Goal: Task Accomplishment & Management: Complete application form

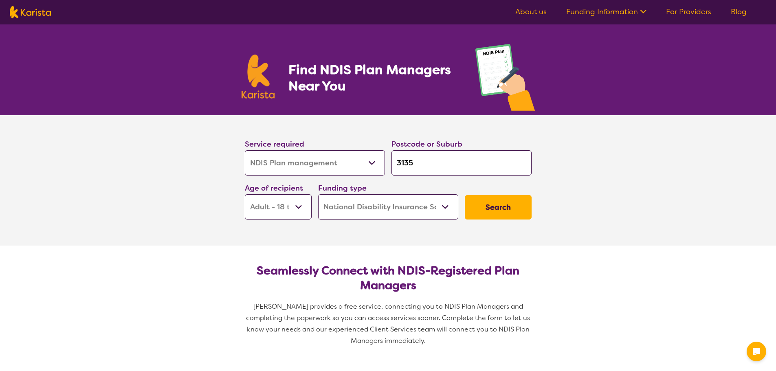
select select "NDIS Plan management"
select select "AD"
select select "NDIS"
select select "NDIS Plan management"
select select "AD"
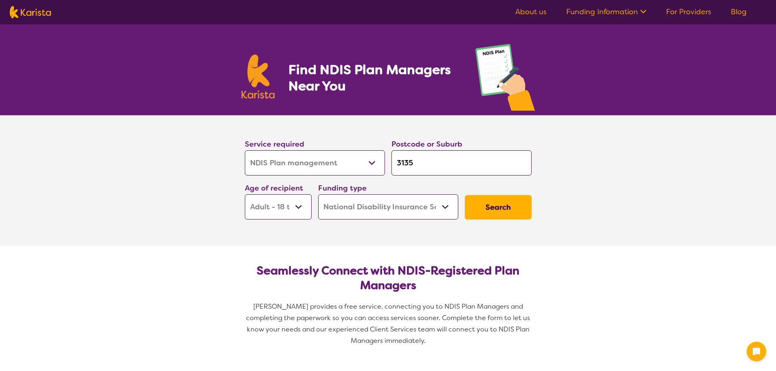
select select "NDIS"
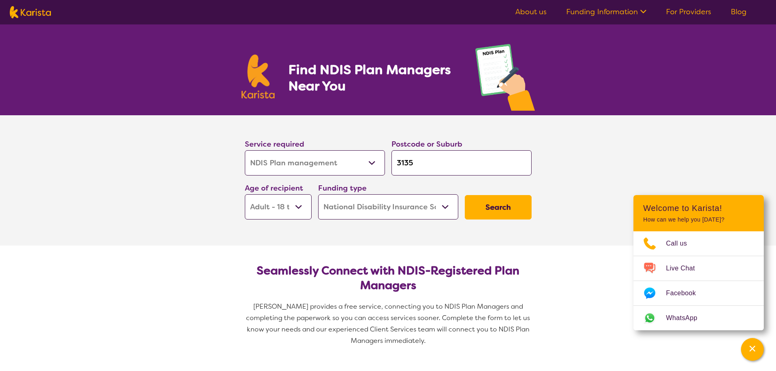
click at [501, 209] on button "Search" at bounding box center [498, 207] width 67 height 24
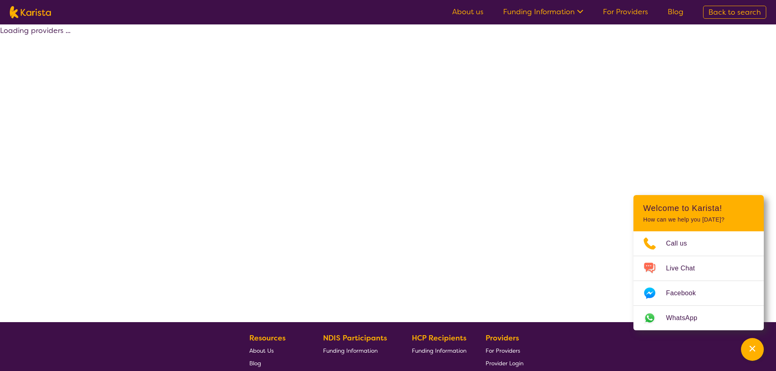
select select "by_score"
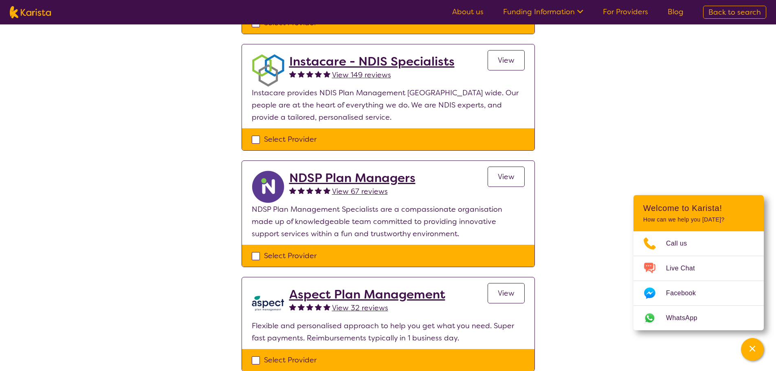
scroll to position [571, 0]
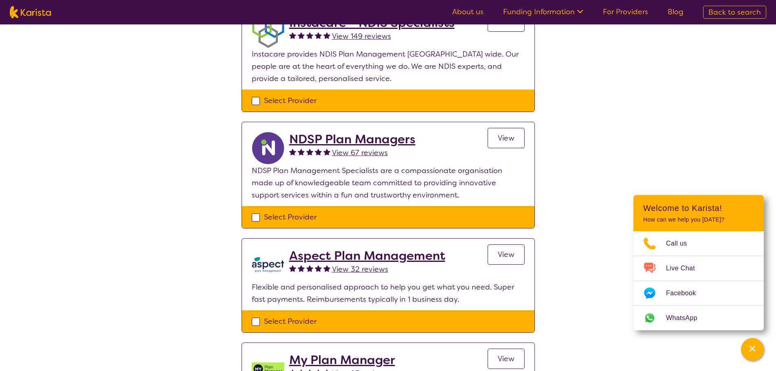
click at [257, 218] on div "Select Provider" at bounding box center [388, 217] width 273 height 12
checkbox input "true"
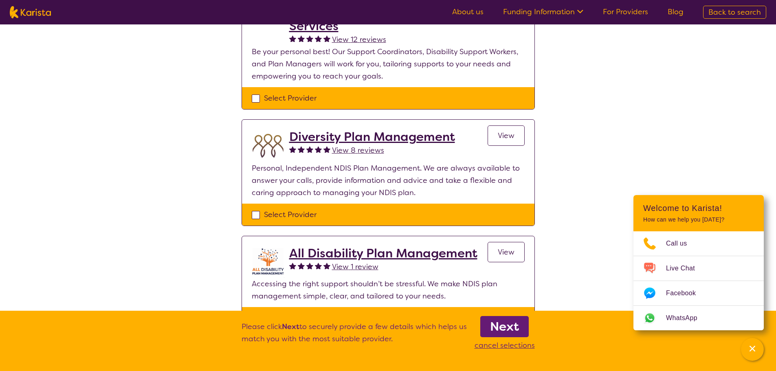
scroll to position [122, 0]
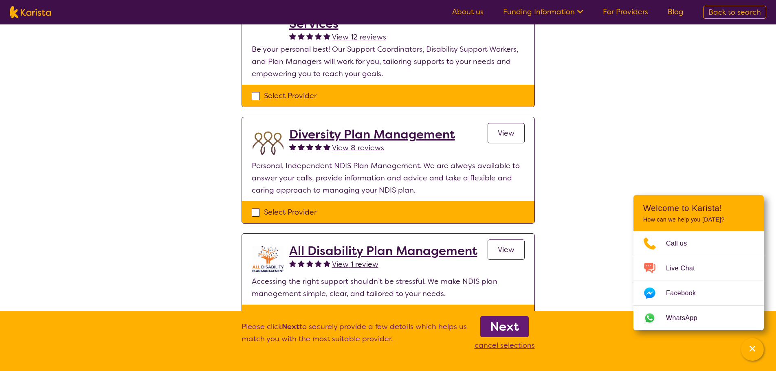
click at [257, 212] on div "Select Provider" at bounding box center [388, 212] width 273 height 12
checkbox input "true"
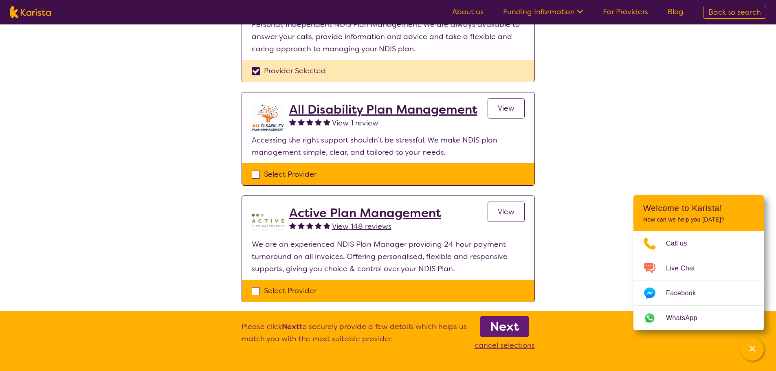
scroll to position [285, 0]
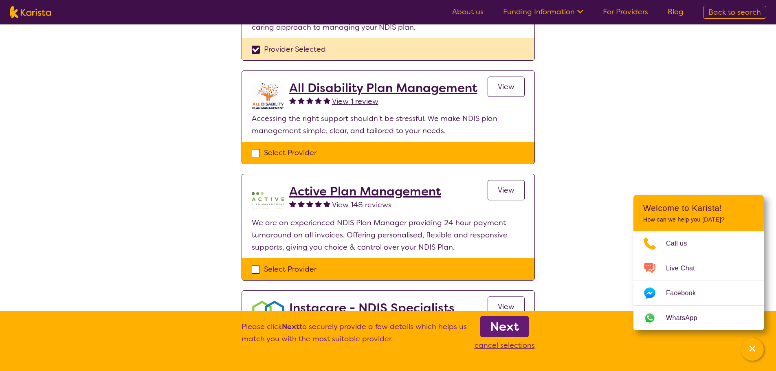
click at [256, 155] on div "Select Provider" at bounding box center [388, 153] width 273 height 12
checkbox input "true"
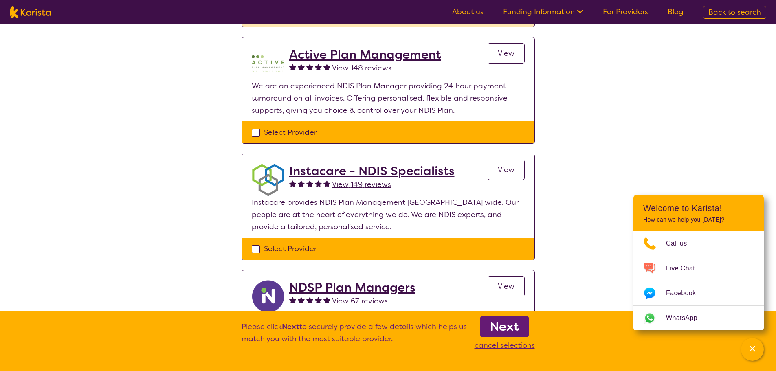
scroll to position [408, 0]
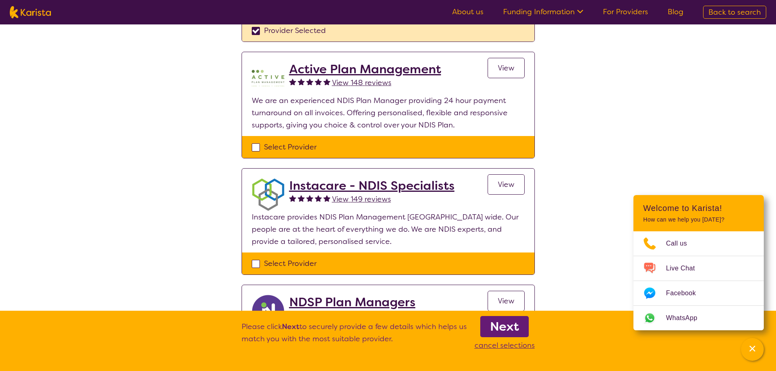
click at [259, 149] on div "Select Provider" at bounding box center [388, 147] width 273 height 12
checkbox input "true"
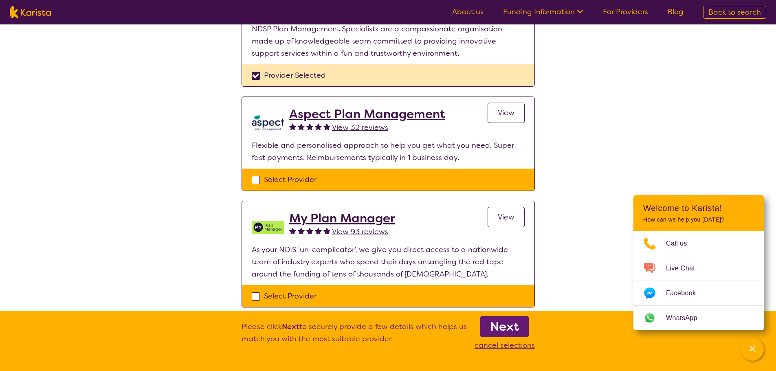
scroll to position [774, 0]
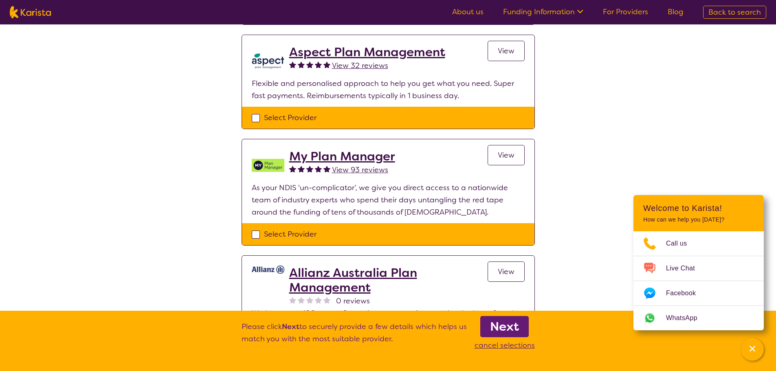
click at [257, 234] on div "Select Provider" at bounding box center [388, 234] width 273 height 12
checkbox input "true"
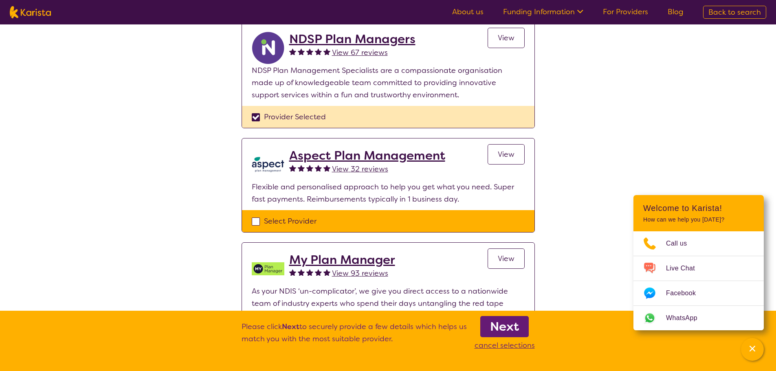
scroll to position [652, 0]
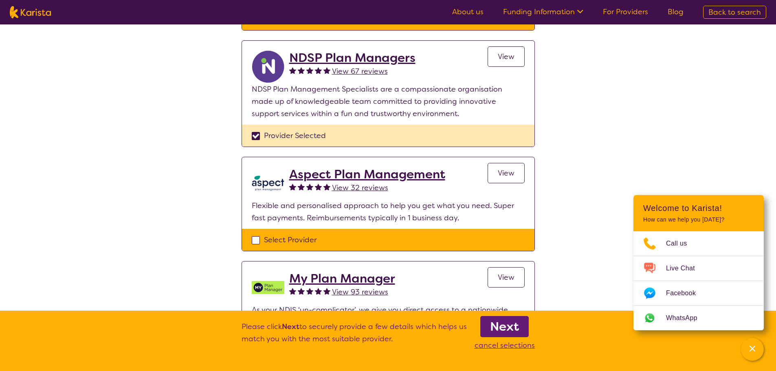
click at [494, 326] on b "Next" at bounding box center [504, 327] width 29 height 16
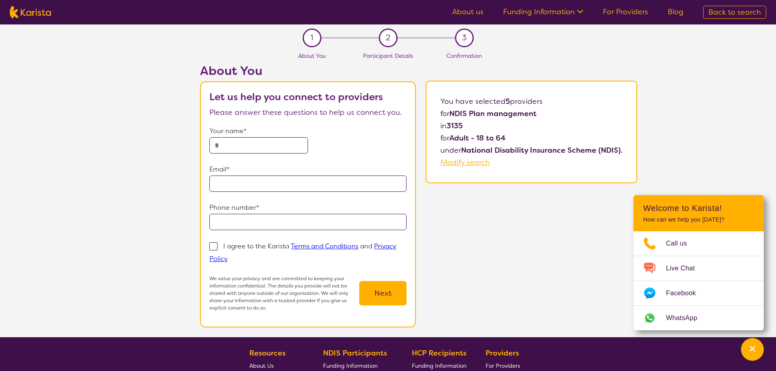
click at [227, 144] on input "text" at bounding box center [258, 145] width 99 height 16
type input "**********"
click at [226, 187] on input "email" at bounding box center [307, 184] width 197 height 16
type input "**********"
click at [234, 220] on input "tel" at bounding box center [307, 222] width 197 height 16
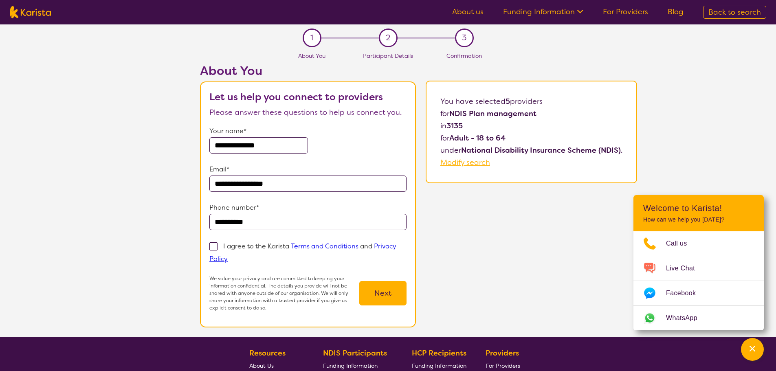
type input "**********"
click at [377, 272] on form "**********" at bounding box center [307, 218] width 197 height 187
click at [312, 244] on link "Terms and Conditions" at bounding box center [325, 246] width 68 height 9
drag, startPoint x: 213, startPoint y: 246, endPoint x: 270, endPoint y: 265, distance: 59.9
click at [213, 246] on span at bounding box center [213, 246] width 8 height 8
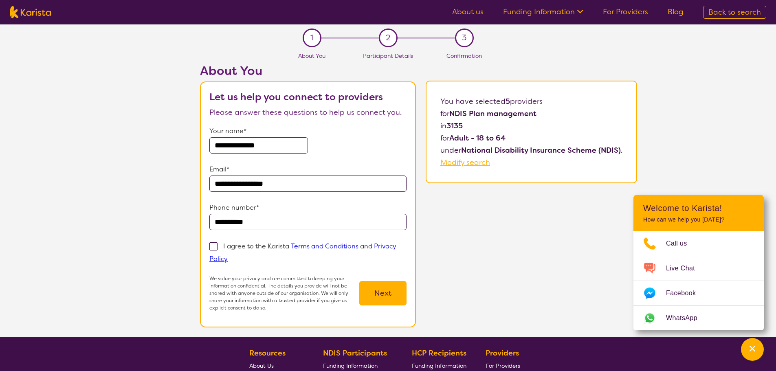
click at [228, 256] on input "I agree to the Karista Terms and Conditions and Privacy Policy" at bounding box center [230, 258] width 5 height 5
checkbox input "true"
click at [395, 293] on button "Next" at bounding box center [382, 293] width 47 height 24
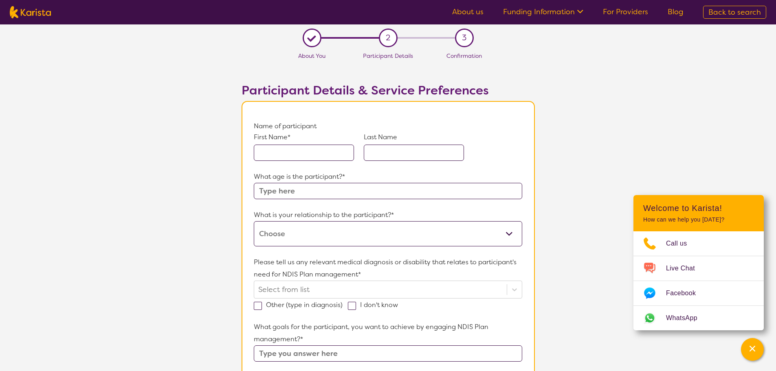
click at [290, 152] on input "text" at bounding box center [304, 153] width 100 height 16
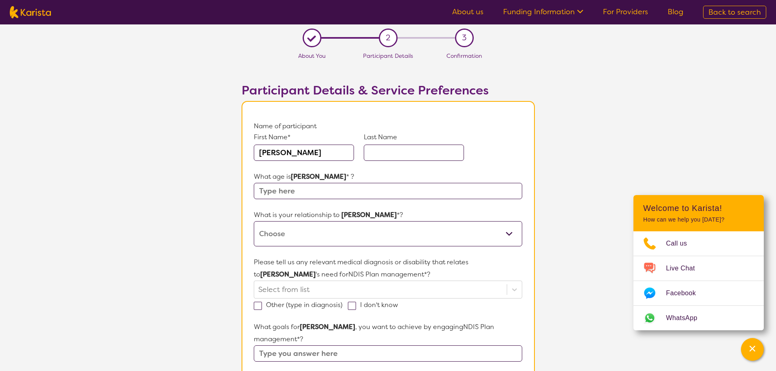
type input "[PERSON_NAME]"
click at [397, 150] on input "text" at bounding box center [414, 153] width 100 height 16
type input "[PERSON_NAME]"
click at [313, 194] on input "text" at bounding box center [388, 191] width 268 height 16
type input "46"
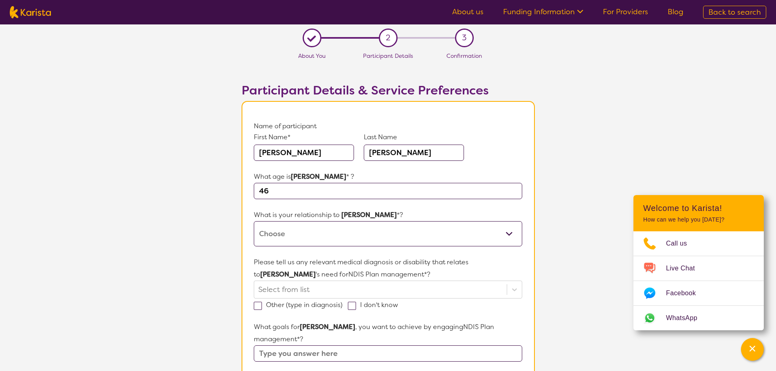
click at [507, 232] on select "This request is for myself I am their parent I am their child I am their spouse…" at bounding box center [388, 233] width 268 height 25
select select "This request is for myself"
click at [254, 221] on select "This request is for myself I am their parent I am their child I am their spouse…" at bounding box center [388, 233] width 268 height 25
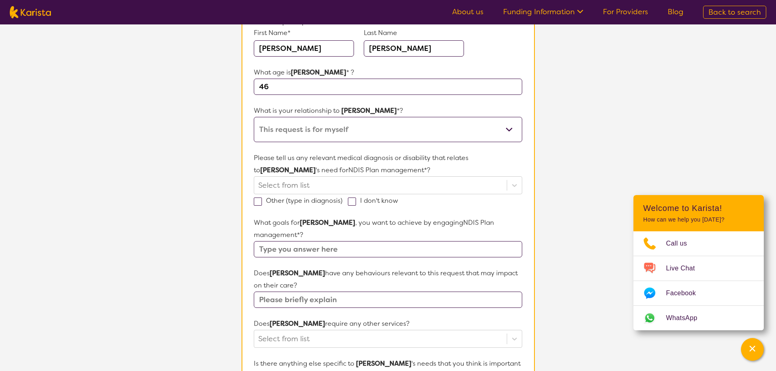
scroll to position [122, 0]
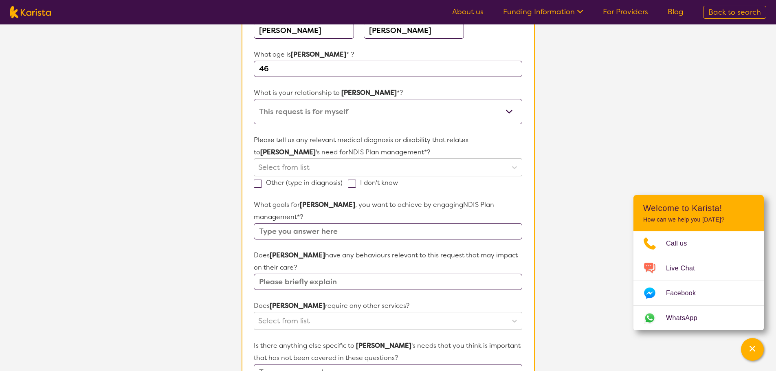
click at [319, 168] on div at bounding box center [380, 168] width 244 height 14
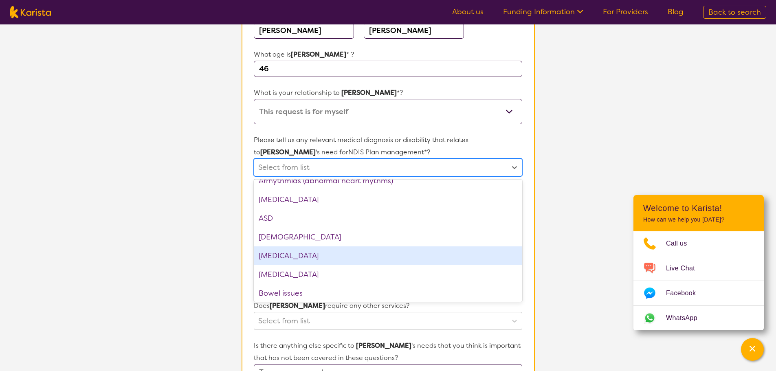
click at [322, 252] on div "[MEDICAL_DATA]" at bounding box center [388, 256] width 268 height 19
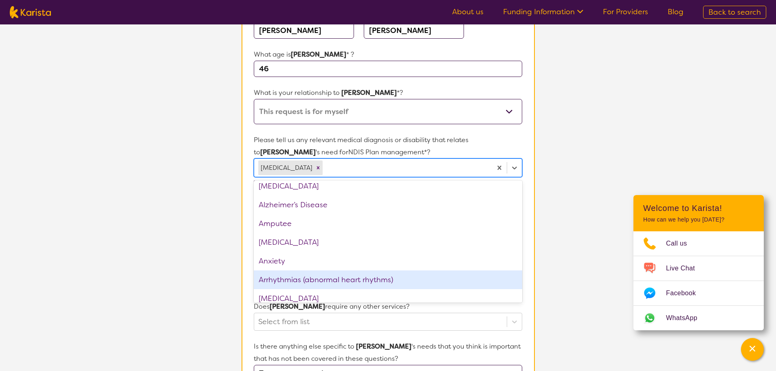
scroll to position [0, 0]
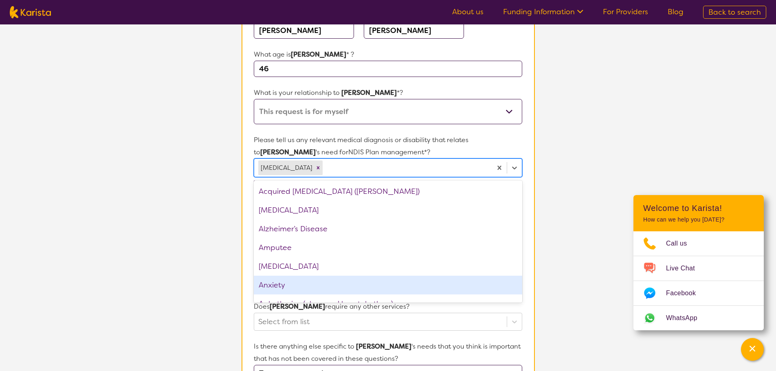
click at [287, 287] on div "Anxiety" at bounding box center [388, 285] width 268 height 19
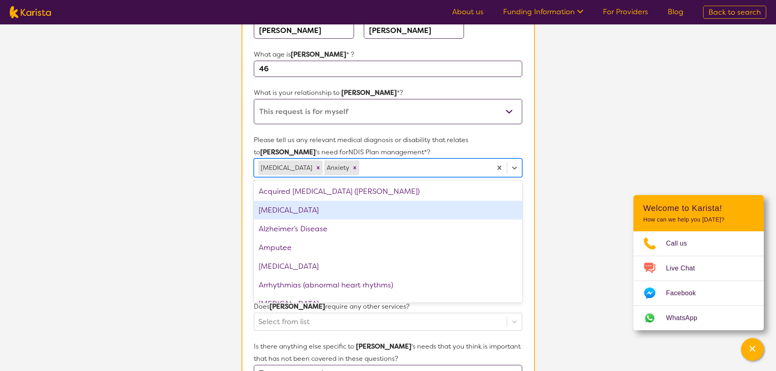
click at [289, 216] on div "[MEDICAL_DATA]" at bounding box center [388, 210] width 268 height 19
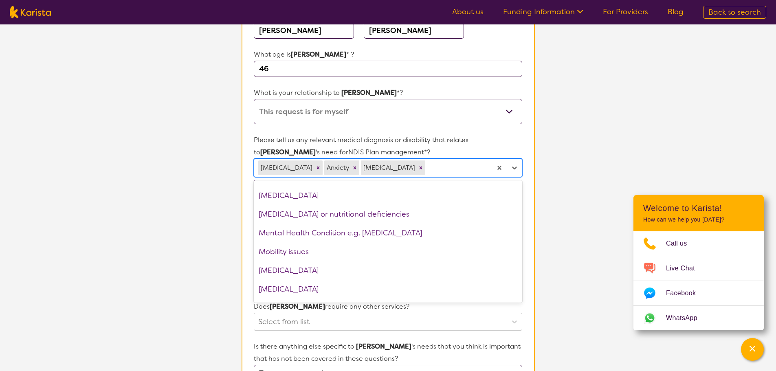
scroll to position [734, 0]
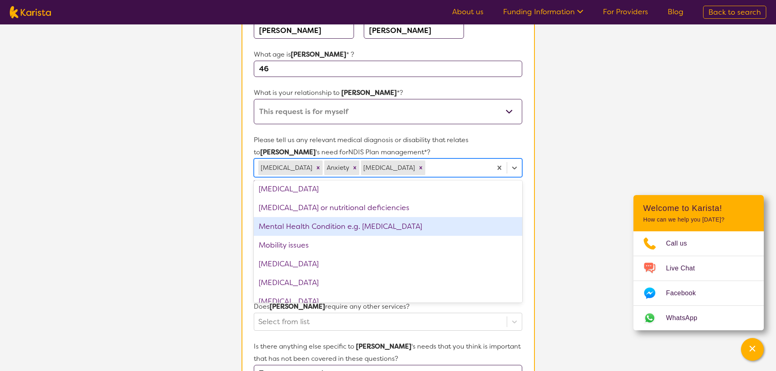
click at [363, 225] on div "Mental Health Condition e.g. [MEDICAL_DATA]" at bounding box center [388, 226] width 268 height 19
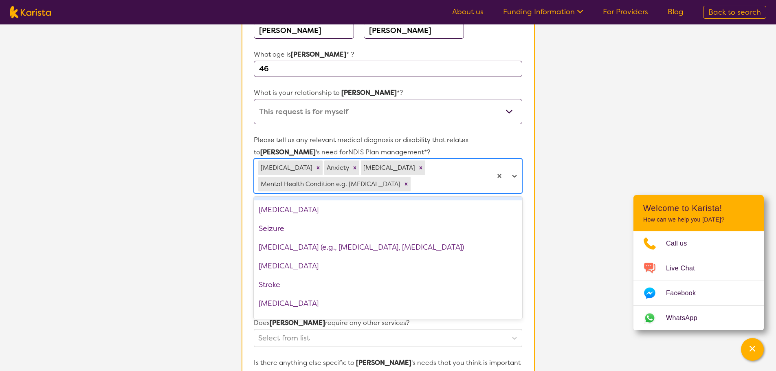
scroll to position [1141, 0]
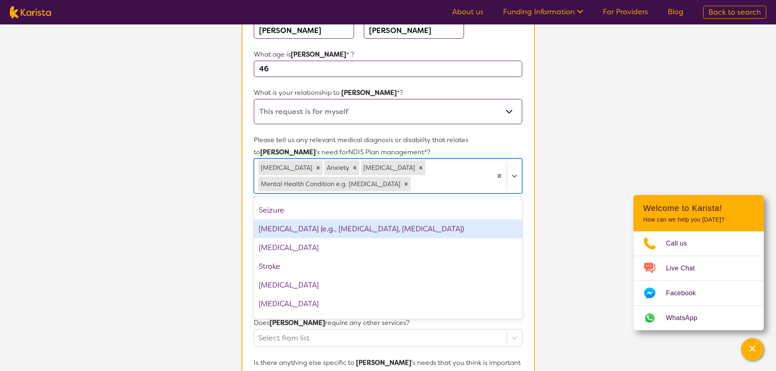
click at [413, 231] on div "[MEDICAL_DATA] (e.g., [MEDICAL_DATA], [MEDICAL_DATA])" at bounding box center [388, 229] width 268 height 19
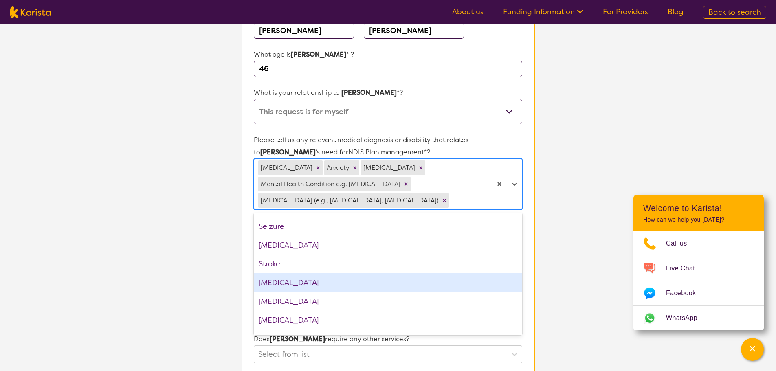
click at [346, 285] on div "[MEDICAL_DATA]" at bounding box center [388, 282] width 268 height 19
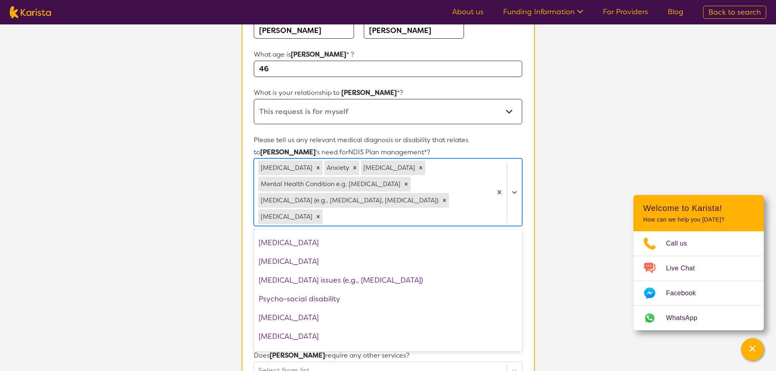
scroll to position [971, 0]
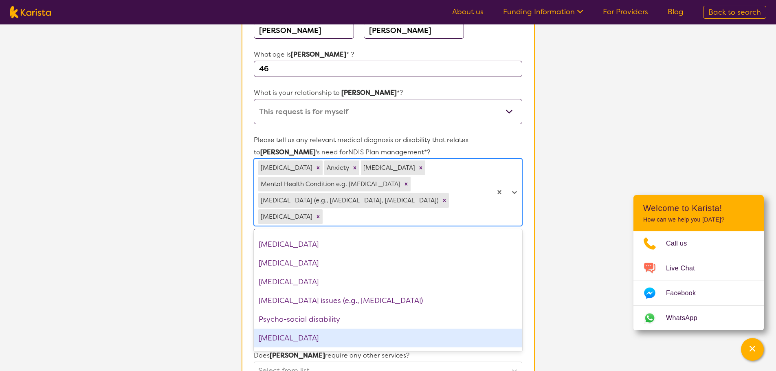
click at [286, 329] on div "[MEDICAL_DATA]" at bounding box center [388, 338] width 268 height 19
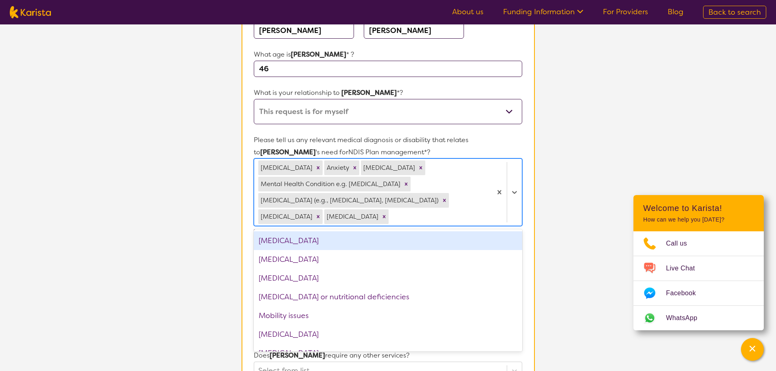
scroll to position [693, 0]
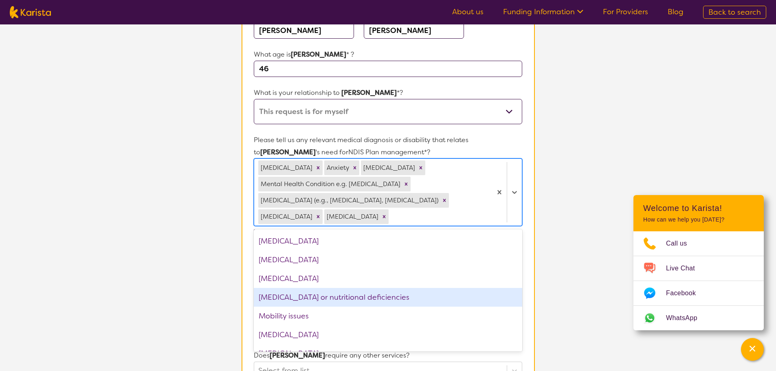
click at [382, 297] on div "[MEDICAL_DATA] or nutritional deficiencies" at bounding box center [388, 297] width 268 height 19
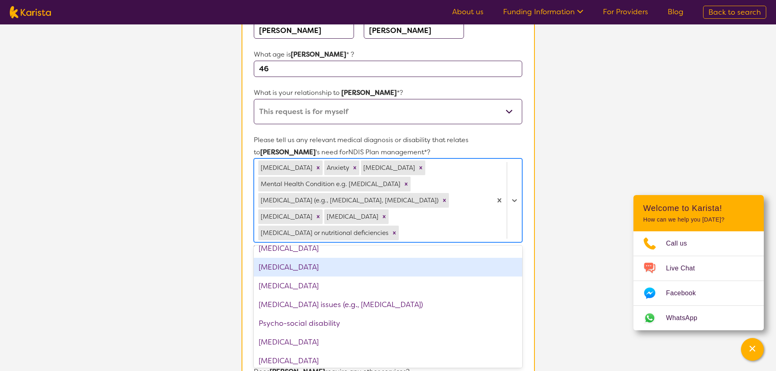
scroll to position [978, 0]
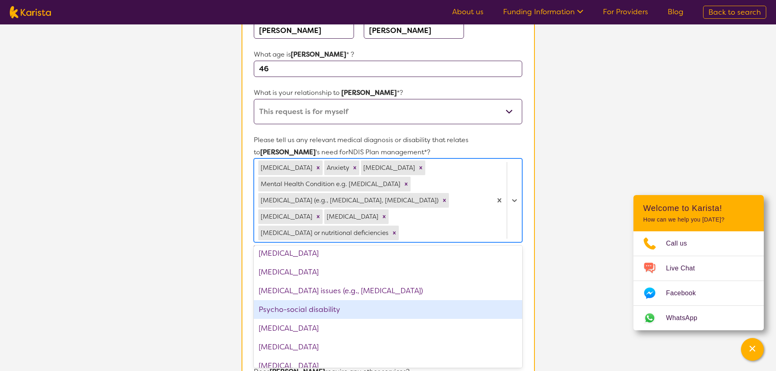
click at [339, 300] on div "Psycho-social disability" at bounding box center [388, 309] width 268 height 19
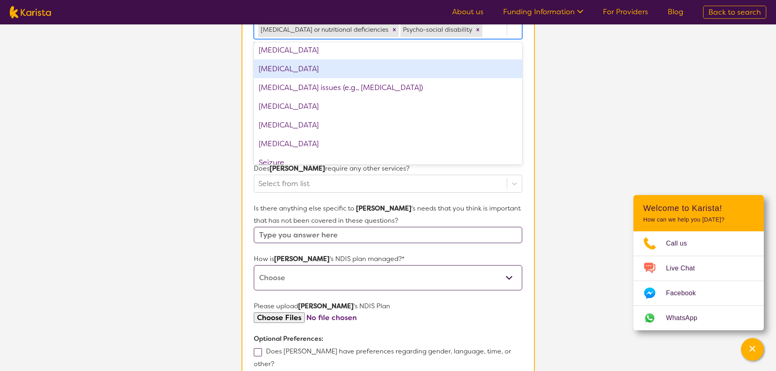
scroll to position [326, 0]
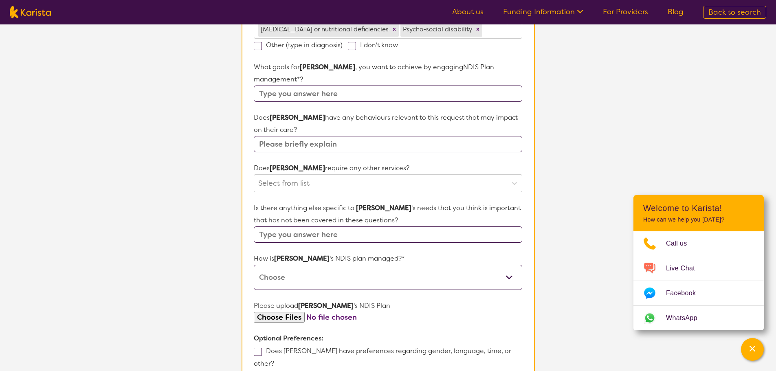
click at [528, 191] on section "Name of participant First Name* [PERSON_NAME] Last Name [PERSON_NAME] What age …" at bounding box center [388, 120] width 293 height 691
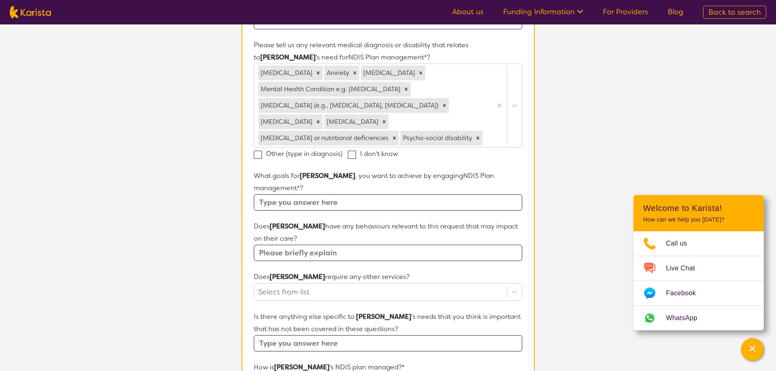
scroll to position [122, 0]
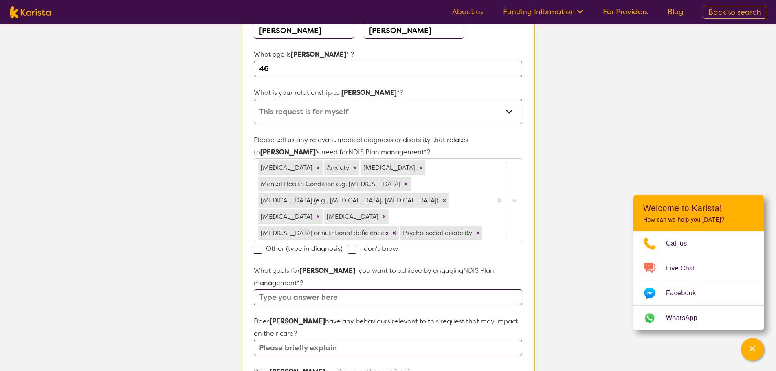
click at [260, 250] on span at bounding box center [258, 250] width 8 height 8
click at [343, 250] on input "Other (type in diagnosis)" at bounding box center [345, 248] width 5 height 5
checkbox input "true"
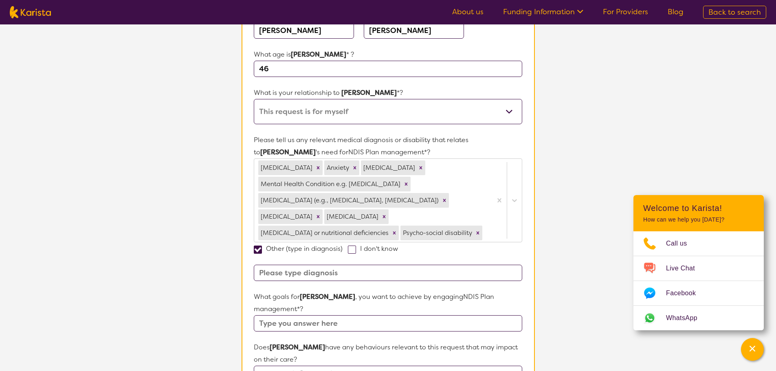
click at [327, 276] on input at bounding box center [388, 273] width 268 height 16
click at [336, 273] on input "Severe [MEDICAL_DATA] (not part of NDIS plan)" at bounding box center [388, 273] width 268 height 16
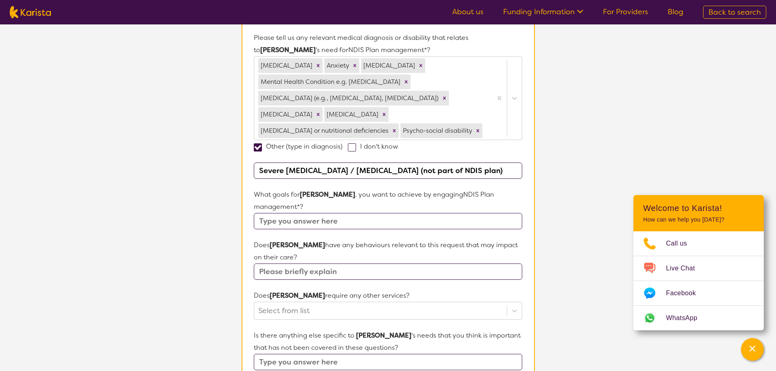
scroll to position [245, 0]
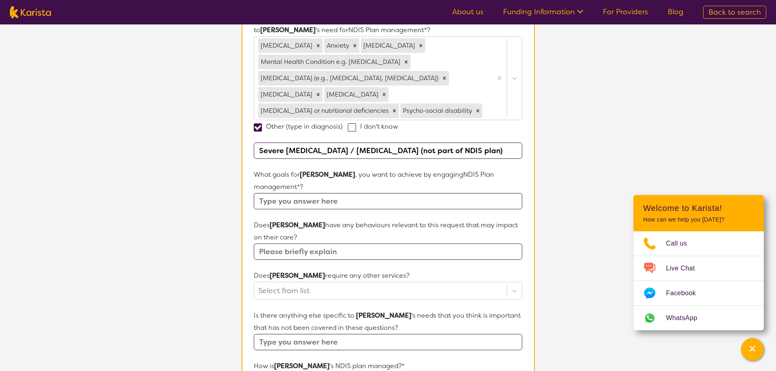
click at [335, 149] on input "Severe [MEDICAL_DATA] / [MEDICAL_DATA] (not part of NDIS plan)" at bounding box center [388, 151] width 268 height 16
type input "Severe [MEDICAL_DATA] & [MEDICAL_DATA] / [MEDICAL_DATA] (not part of NDIS plan)"
click at [364, 193] on input "text" at bounding box center [388, 201] width 268 height 16
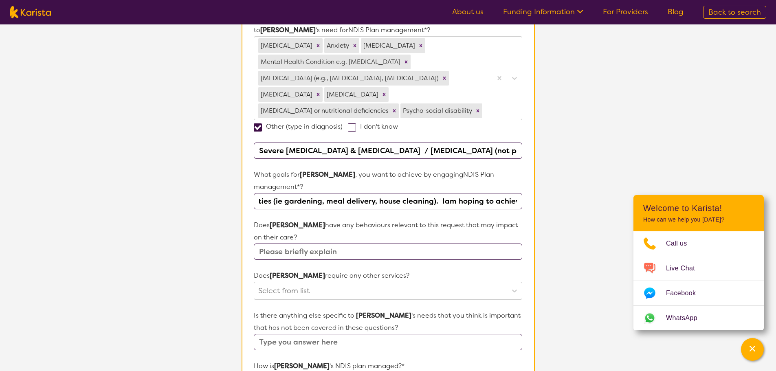
scroll to position [0, 220]
click at [437, 193] on input "Engage more with community, assistance with household duties (ie gardening, mea…" at bounding box center [388, 201] width 268 height 16
click at [518, 193] on input "Engage more with community, assistance with household duties (ie gardening, mea…" at bounding box center [388, 201] width 268 height 16
click at [516, 193] on input "Engage more with community, assistance with household duties (ie gardening, mea…" at bounding box center [388, 201] width 268 height 16
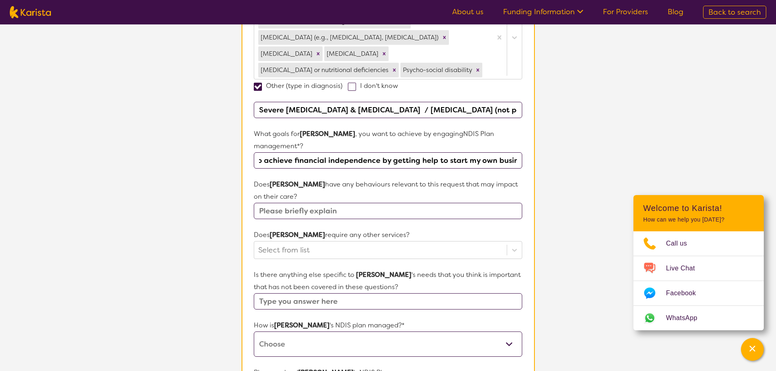
scroll to position [326, 0]
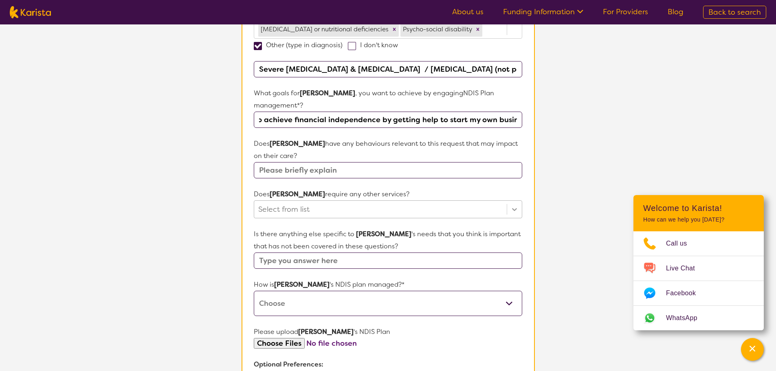
type input "Engage more with community, assistance with household duties (ie gardening, mea…"
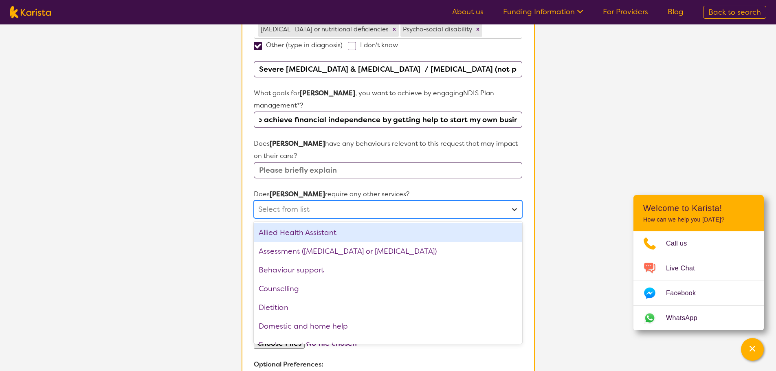
scroll to position [0, 0]
click at [517, 205] on icon at bounding box center [515, 209] width 8 height 8
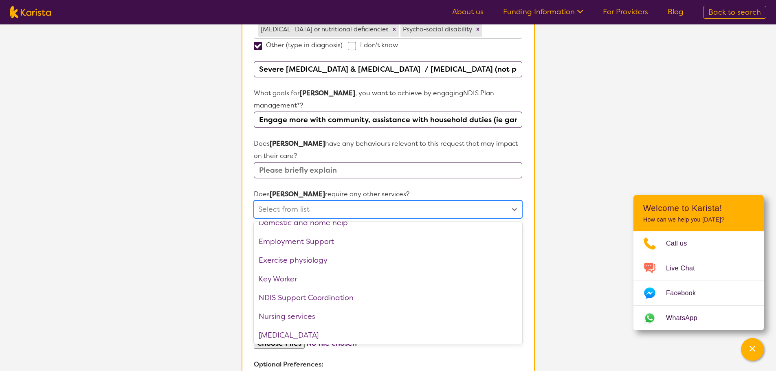
scroll to position [122, 0]
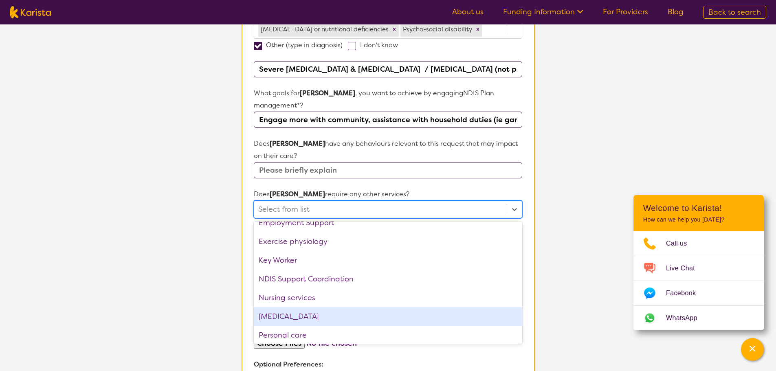
click at [416, 307] on div "[MEDICAL_DATA]" at bounding box center [388, 316] width 268 height 19
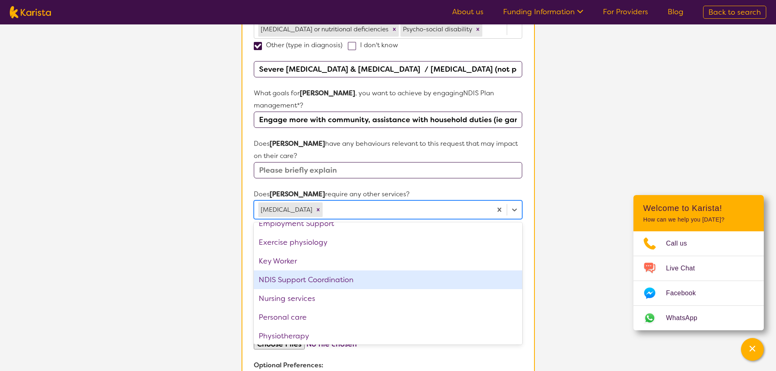
click at [423, 271] on div "NDIS Support Coordination" at bounding box center [388, 280] width 268 height 19
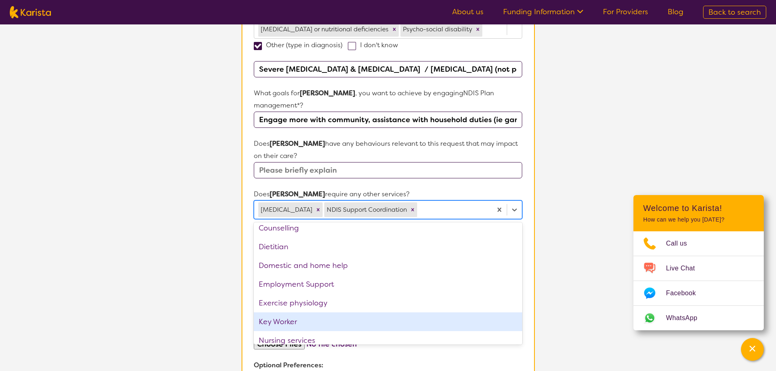
scroll to position [0, 0]
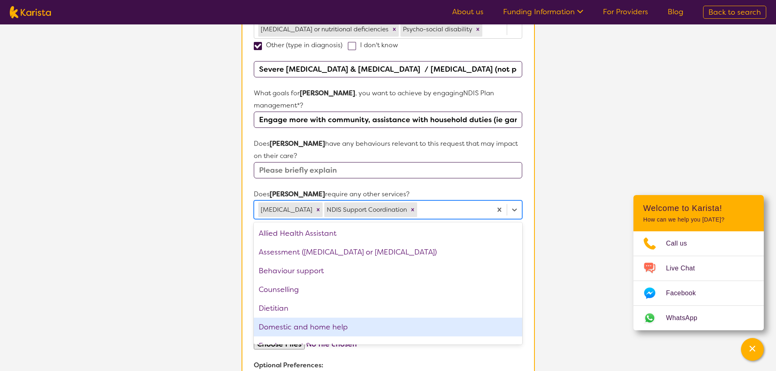
click at [382, 318] on div "Domestic and home help" at bounding box center [388, 327] width 268 height 19
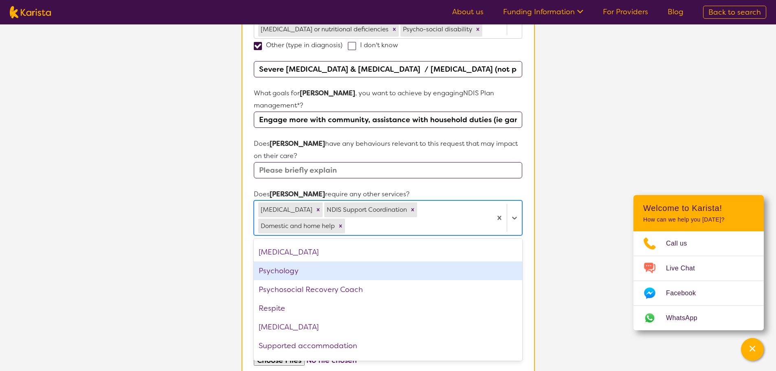
scroll to position [218, 0]
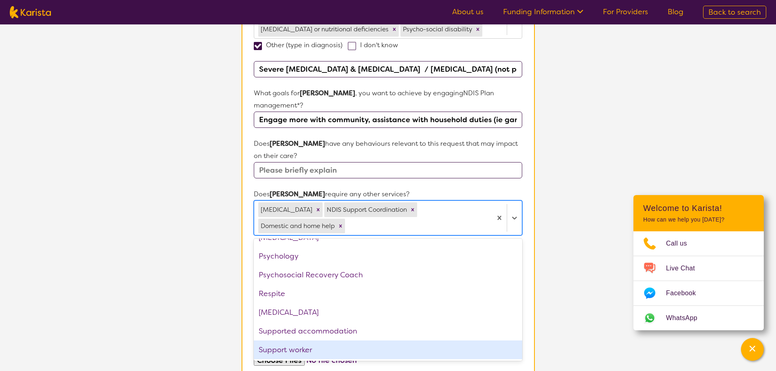
click at [379, 341] on div "Support worker" at bounding box center [388, 350] width 268 height 19
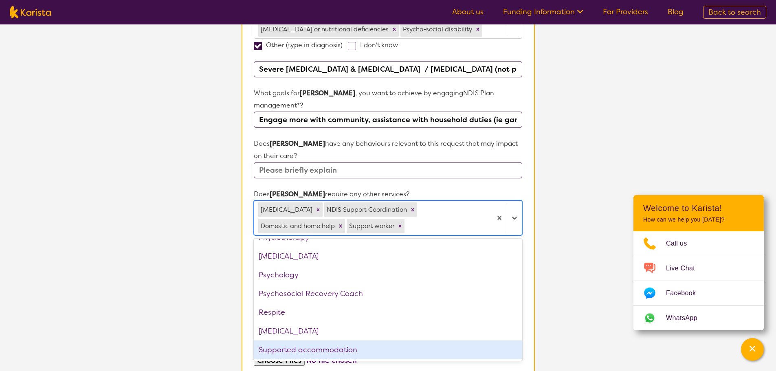
scroll to position [200, 0]
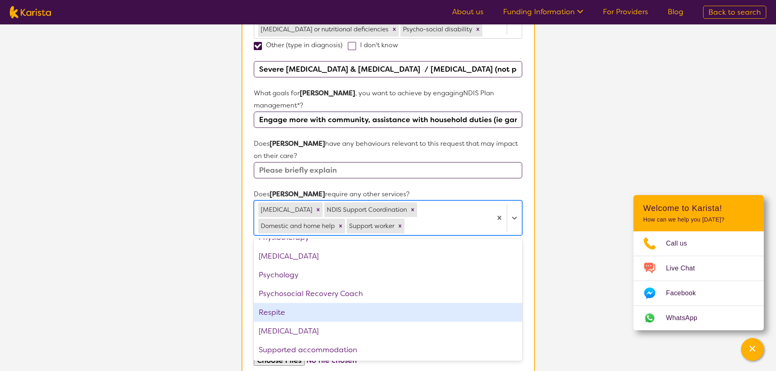
click at [390, 303] on div "Respite" at bounding box center [388, 312] width 268 height 19
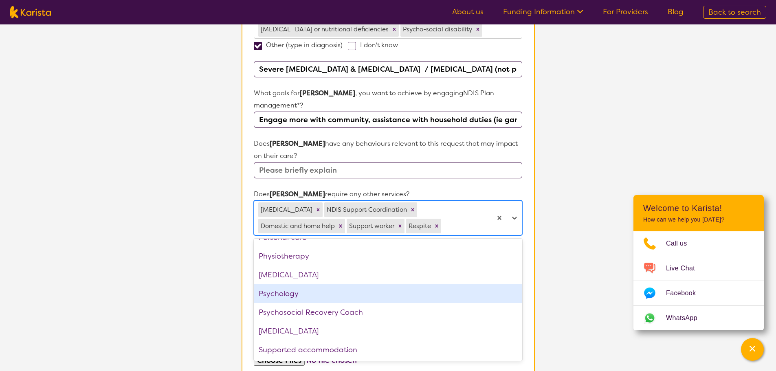
click at [401, 286] on div "Psychology" at bounding box center [388, 293] width 268 height 19
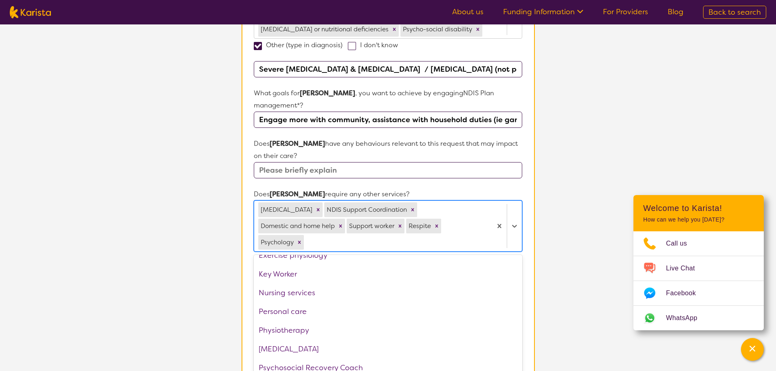
scroll to position [162, 0]
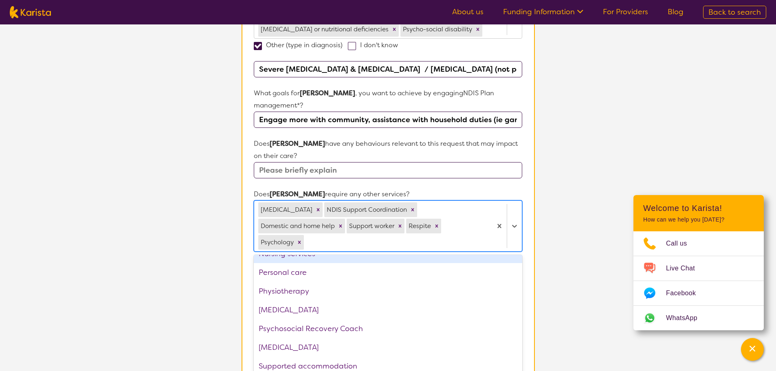
click at [556, 189] on section "L About You 2 Participant Details 3 Confirmation Participant Details & Service …" at bounding box center [388, 126] width 776 height 856
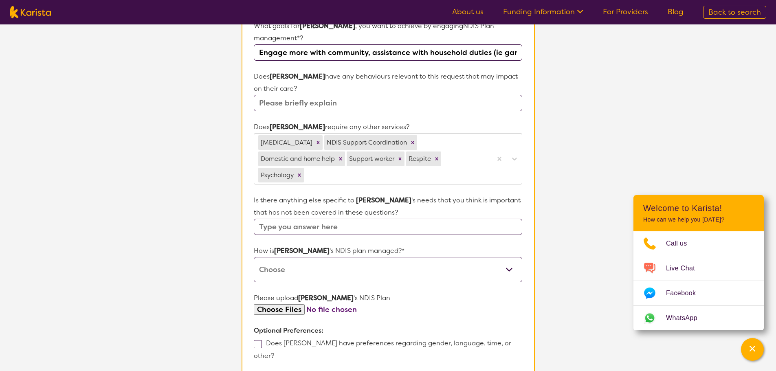
scroll to position [408, 0]
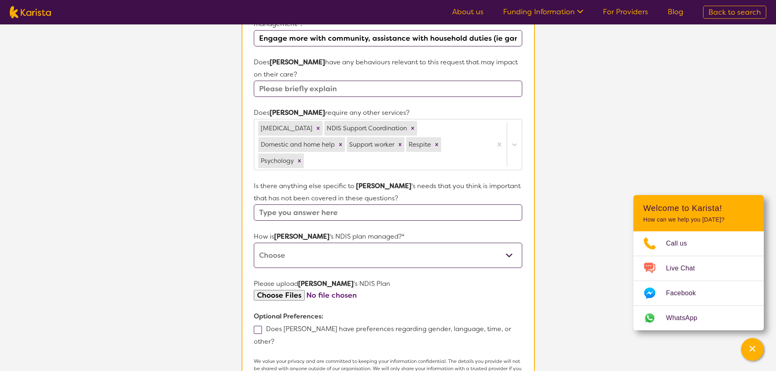
click at [515, 243] on select "Self-managed NDIS plan Managed by a registered plan management provider (not th…" at bounding box center [388, 255] width 268 height 25
select select "Plan Managed"
click at [254, 243] on select "Self-managed NDIS plan Managed by a registered plan management provider (not th…" at bounding box center [388, 255] width 268 height 25
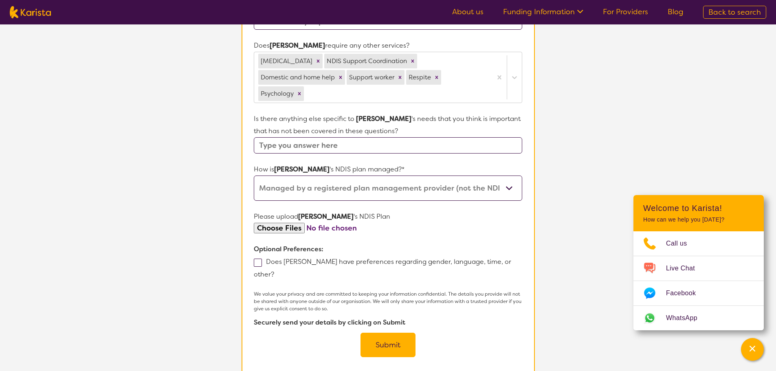
scroll to position [489, 0]
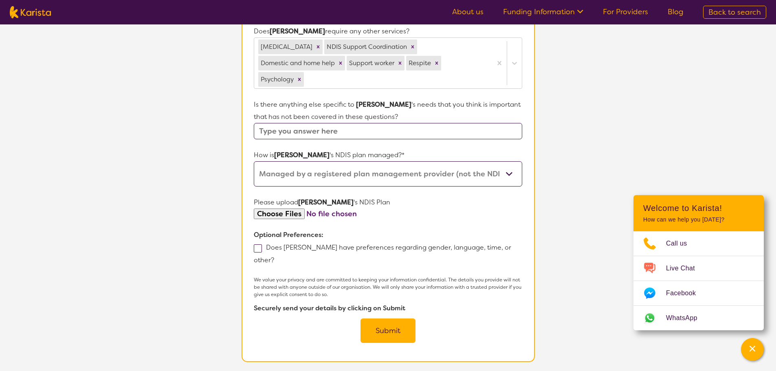
click at [256, 245] on span at bounding box center [258, 249] width 8 height 8
click at [274, 257] on input "Does [PERSON_NAME] have preferences regarding gender, language, time, or other?" at bounding box center [276, 259] width 5 height 5
checkbox input "true"
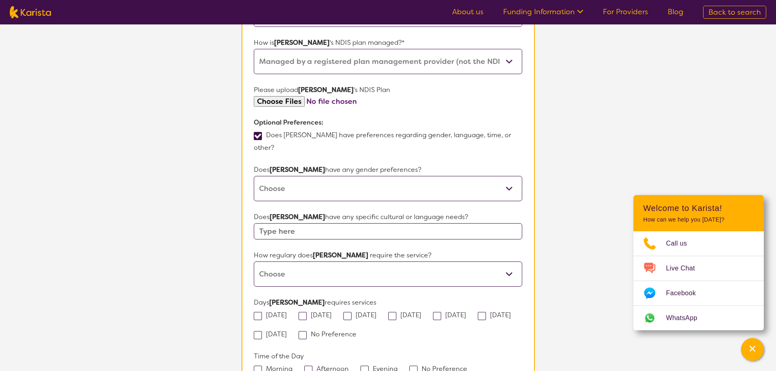
scroll to position [611, 0]
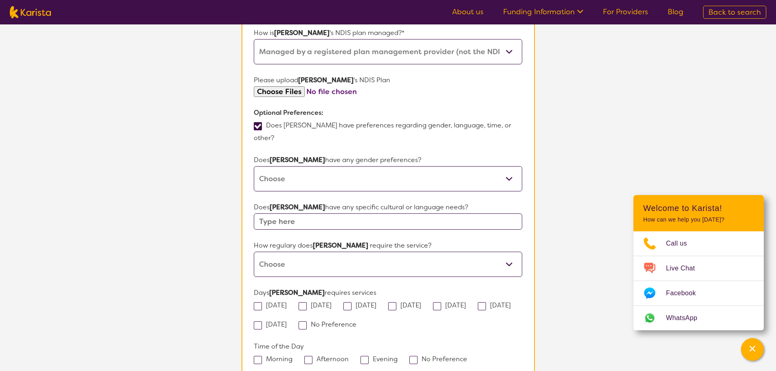
click at [513, 166] on select "[DEMOGRAPHIC_DATA] [DEMOGRAPHIC_DATA] Other No Preference" at bounding box center [388, 178] width 268 height 25
select select "[DEMOGRAPHIC_DATA]"
click at [254, 166] on select "[DEMOGRAPHIC_DATA] [DEMOGRAPHIC_DATA] Other No Preference" at bounding box center [388, 178] width 268 height 25
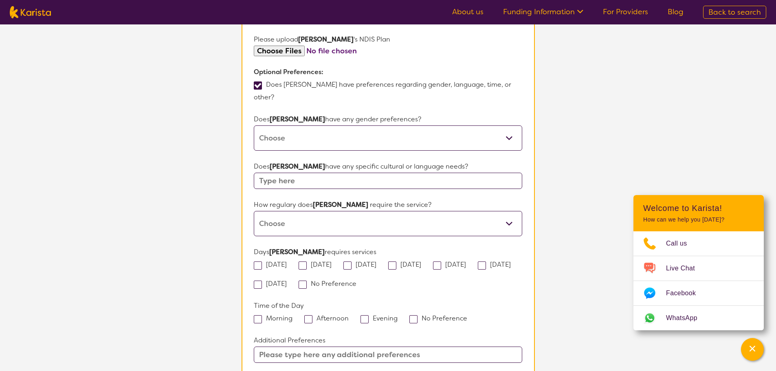
click at [512, 211] on select "Daily Twice a week Weekly Every fortnight Monthly Other" at bounding box center [388, 223] width 268 height 25
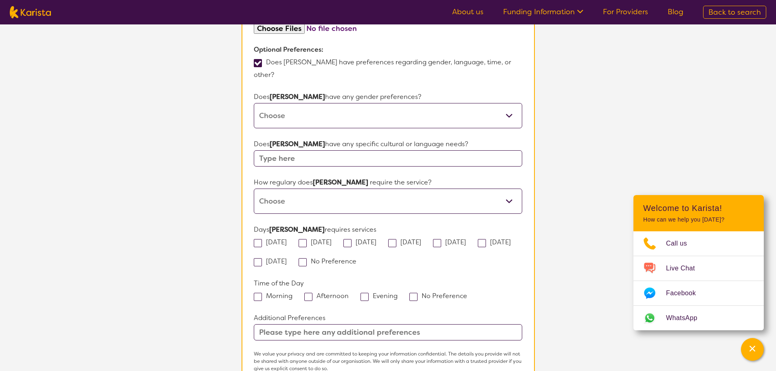
scroll to position [693, 0]
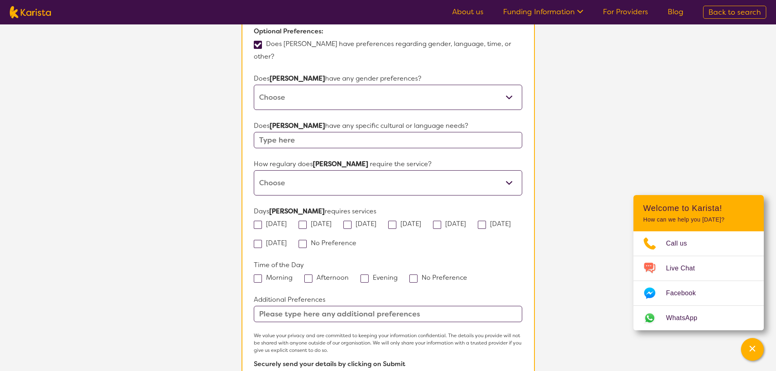
click at [402, 306] on input "text" at bounding box center [388, 314] width 268 height 16
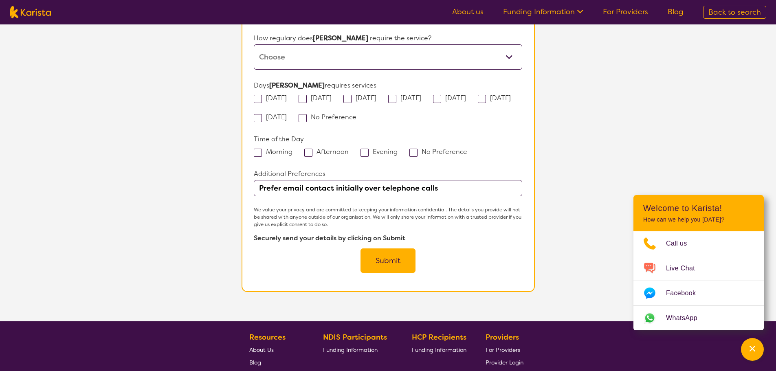
scroll to position [815, 0]
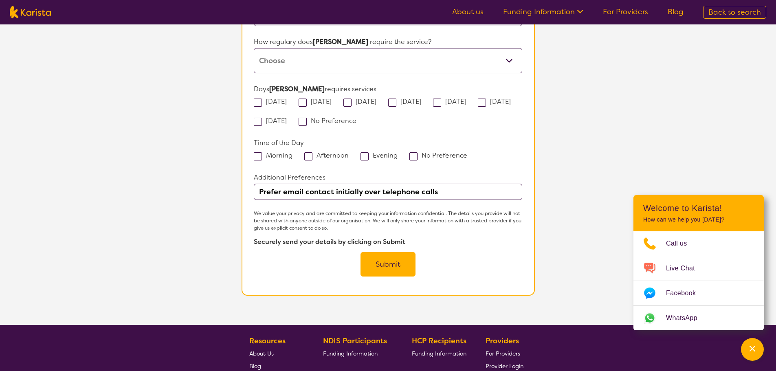
type input "Prefer email contact initially over telephone calls"
click at [388, 252] on button "Submit" at bounding box center [388, 264] width 55 height 24
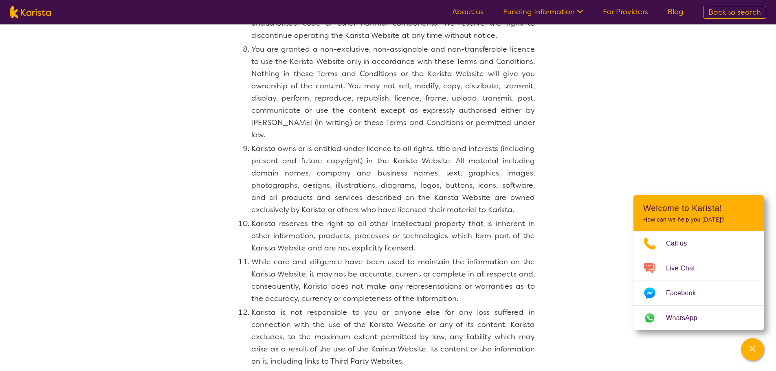
scroll to position [530, 0]
